Goal: Transaction & Acquisition: Download file/media

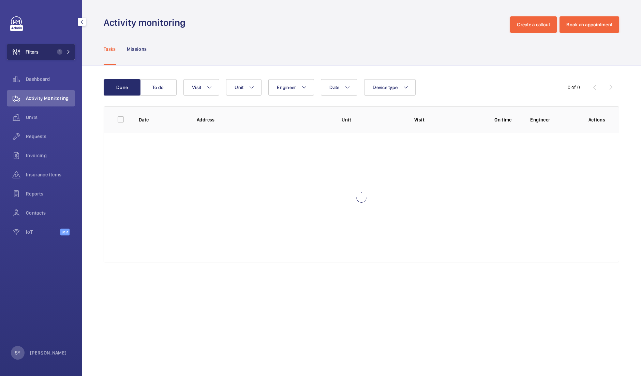
click at [49, 51] on button "Filters 1" at bounding box center [41, 52] width 68 height 16
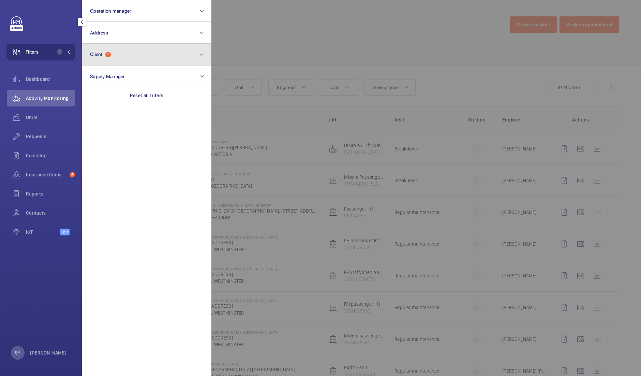
click at [129, 48] on button "Client 1" at bounding box center [146, 55] width 129 height 22
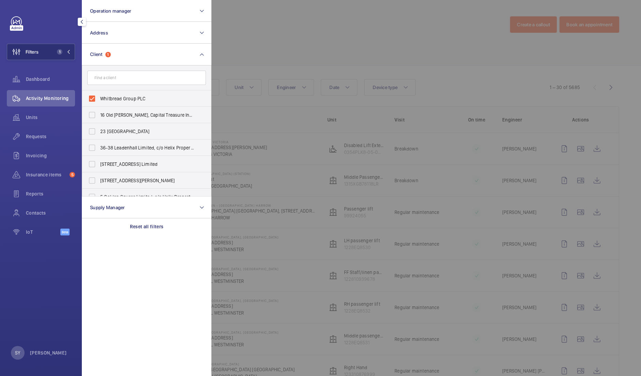
click at [128, 100] on span "Whitbread Group PLC" at bounding box center [147, 98] width 94 height 7
click at [99, 100] on input "Whitbread Group PLC" at bounding box center [92, 99] width 14 height 14
checkbox input "false"
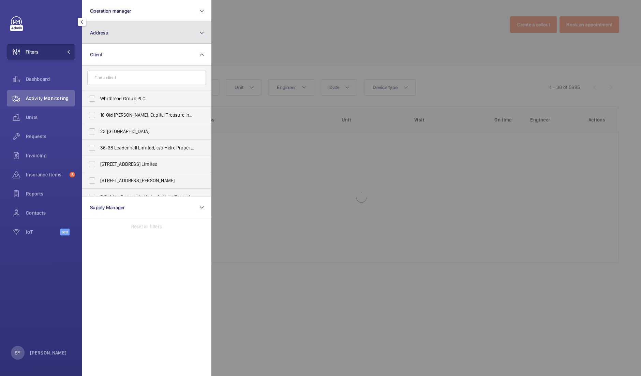
click at [126, 35] on button "Address" at bounding box center [146, 33] width 129 height 22
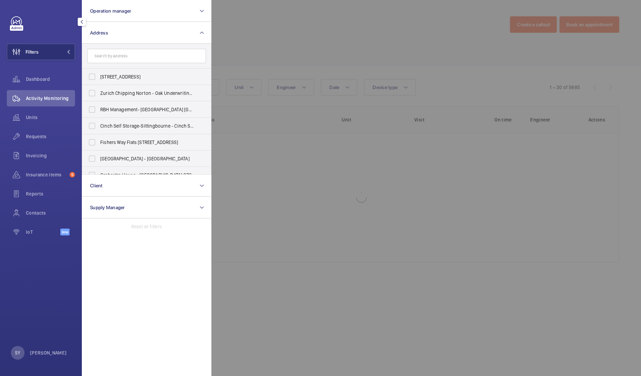
click at [126, 58] on input "text" at bounding box center [146, 56] width 119 height 14
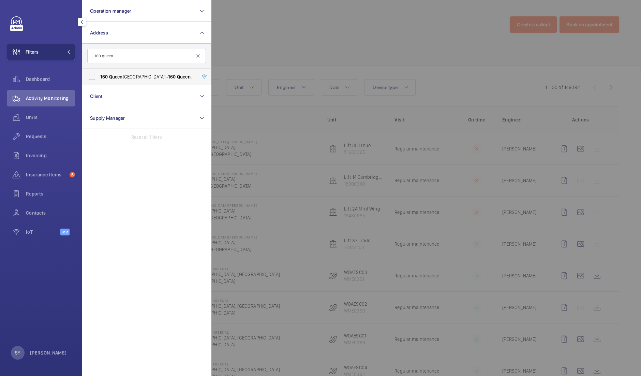
type input "160 queen"
click at [139, 76] on span "[STREET_ADDRESS] - [STREET_ADDRESS]" at bounding box center [147, 76] width 94 height 7
click at [99, 76] on input "[STREET_ADDRESS] - [STREET_ADDRESS]" at bounding box center [92, 77] width 14 height 14
checkbox input "true"
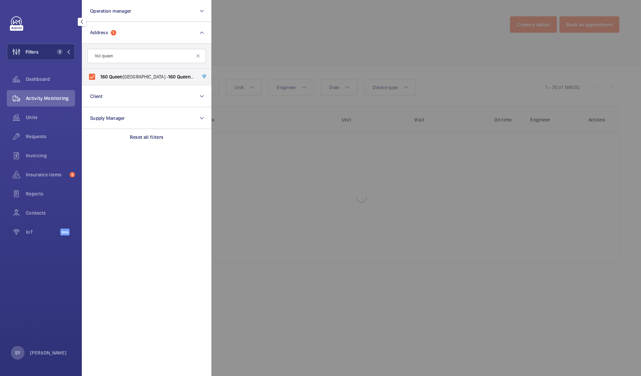
click at [339, 20] on div at bounding box center [531, 188] width 641 height 376
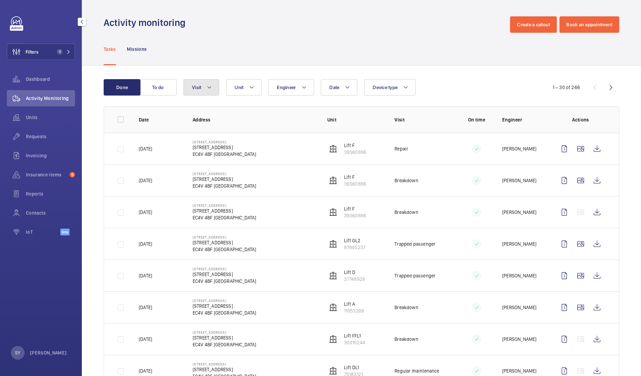
click at [210, 86] on mat-icon at bounding box center [208, 87] width 5 height 8
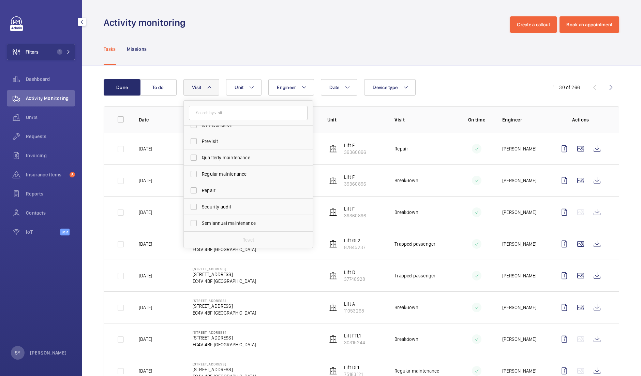
scroll to position [91, 0]
click at [218, 185] on label "Repair" at bounding box center [243, 190] width 119 height 16
click at [200, 185] on input "Repair" at bounding box center [194, 190] width 14 height 14
checkbox input "true"
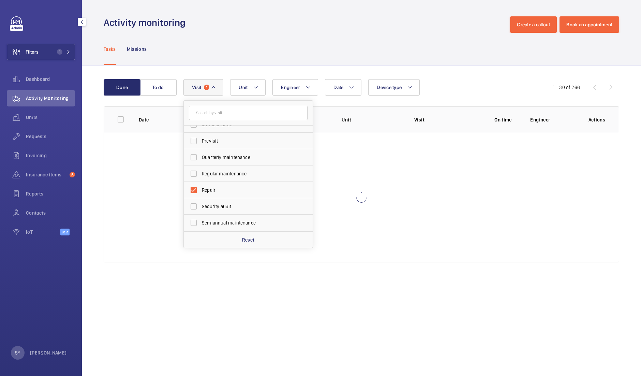
click at [446, 83] on div "Date Engineer Unit Device type Visit 1 Annual maintenance Breakdown Client appo…" at bounding box center [360, 87] width 354 height 16
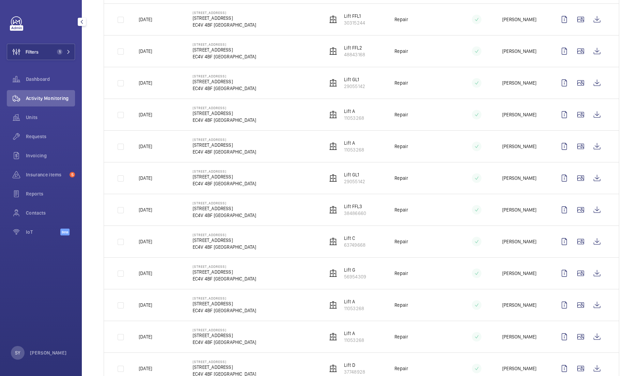
scroll to position [509, 0]
click at [592, 209] on wm-front-icon-button at bounding box center [596, 210] width 16 height 16
click at [592, 175] on wm-front-icon-button at bounding box center [596, 178] width 16 height 16
click at [589, 178] on wm-front-icon-button at bounding box center [596, 178] width 16 height 16
click at [594, 141] on wm-front-icon-button at bounding box center [596, 146] width 16 height 16
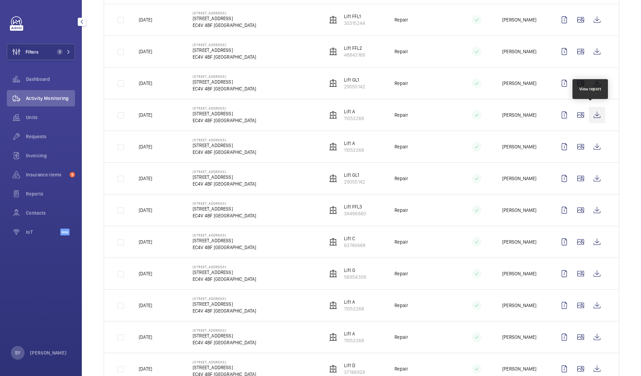
click at [591, 113] on wm-front-icon-button at bounding box center [596, 115] width 16 height 16
click at [591, 85] on wm-front-icon-button at bounding box center [596, 83] width 16 height 16
click at [589, 50] on wm-front-icon-button at bounding box center [596, 51] width 16 height 16
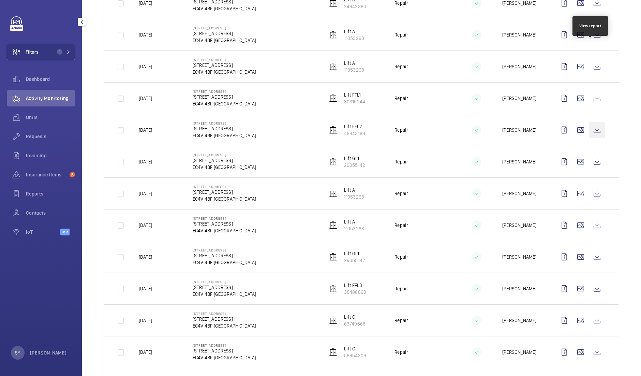
scroll to position [428, 0]
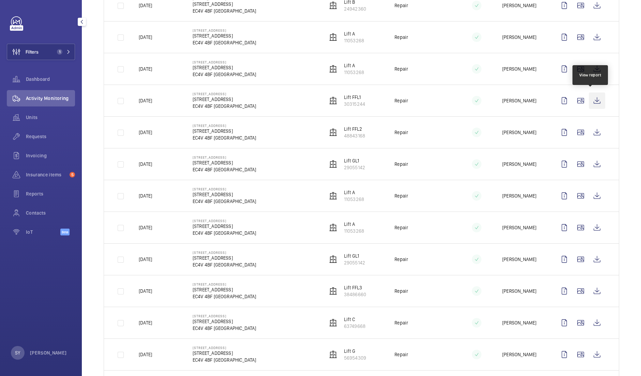
click at [595, 97] on wm-front-icon-button at bounding box center [596, 100] width 16 height 16
click at [589, 66] on wm-front-icon-button at bounding box center [596, 69] width 16 height 16
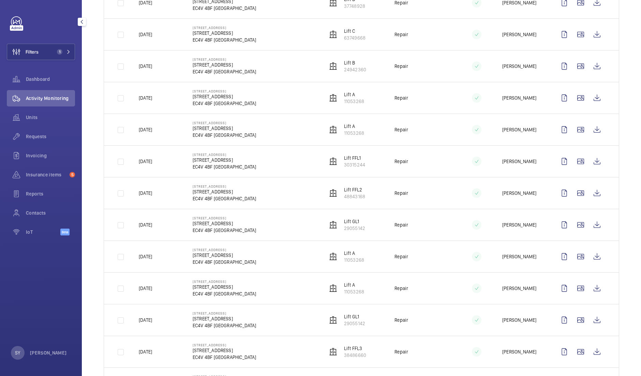
scroll to position [367, 0]
click at [592, 101] on wm-front-icon-button at bounding box center [596, 98] width 16 height 16
click at [589, 67] on wm-front-icon-button at bounding box center [596, 67] width 16 height 16
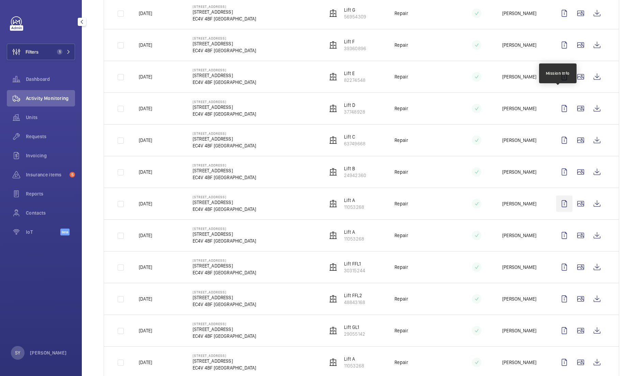
scroll to position [261, 0]
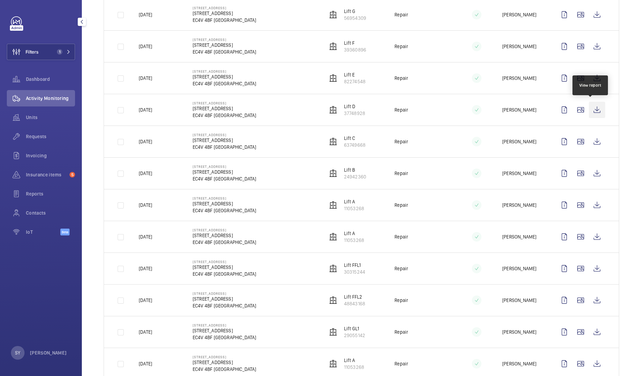
click at [592, 108] on wm-front-icon-button at bounding box center [596, 110] width 16 height 16
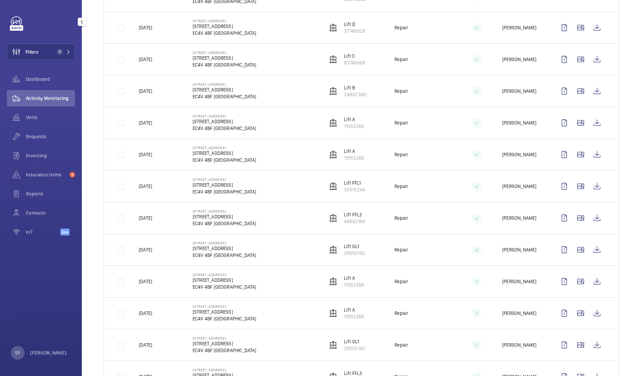
scroll to position [343, 0]
click at [591, 309] on wm-front-icon-button at bounding box center [596, 312] width 16 height 16
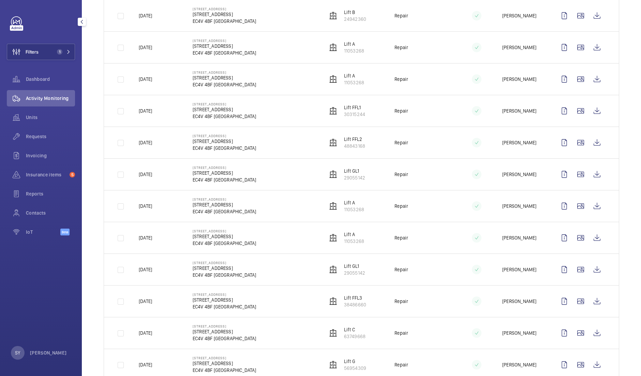
scroll to position [480, 0]
click at [593, 204] on wm-front-icon-button at bounding box center [596, 207] width 16 height 16
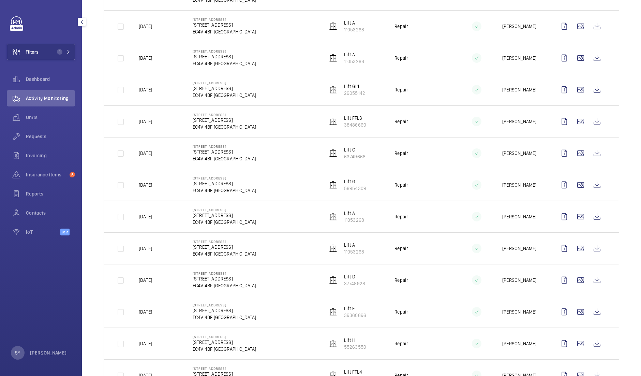
scroll to position [598, 0]
click at [591, 214] on wm-front-icon-button at bounding box center [596, 216] width 16 height 16
click at [591, 210] on wm-front-icon-button at bounding box center [596, 216] width 16 height 16
click at [588, 183] on wm-front-icon-button at bounding box center [596, 185] width 16 height 16
click at [593, 246] on wm-front-icon-button at bounding box center [596, 248] width 16 height 16
